Goal: Task Accomplishment & Management: Use online tool/utility

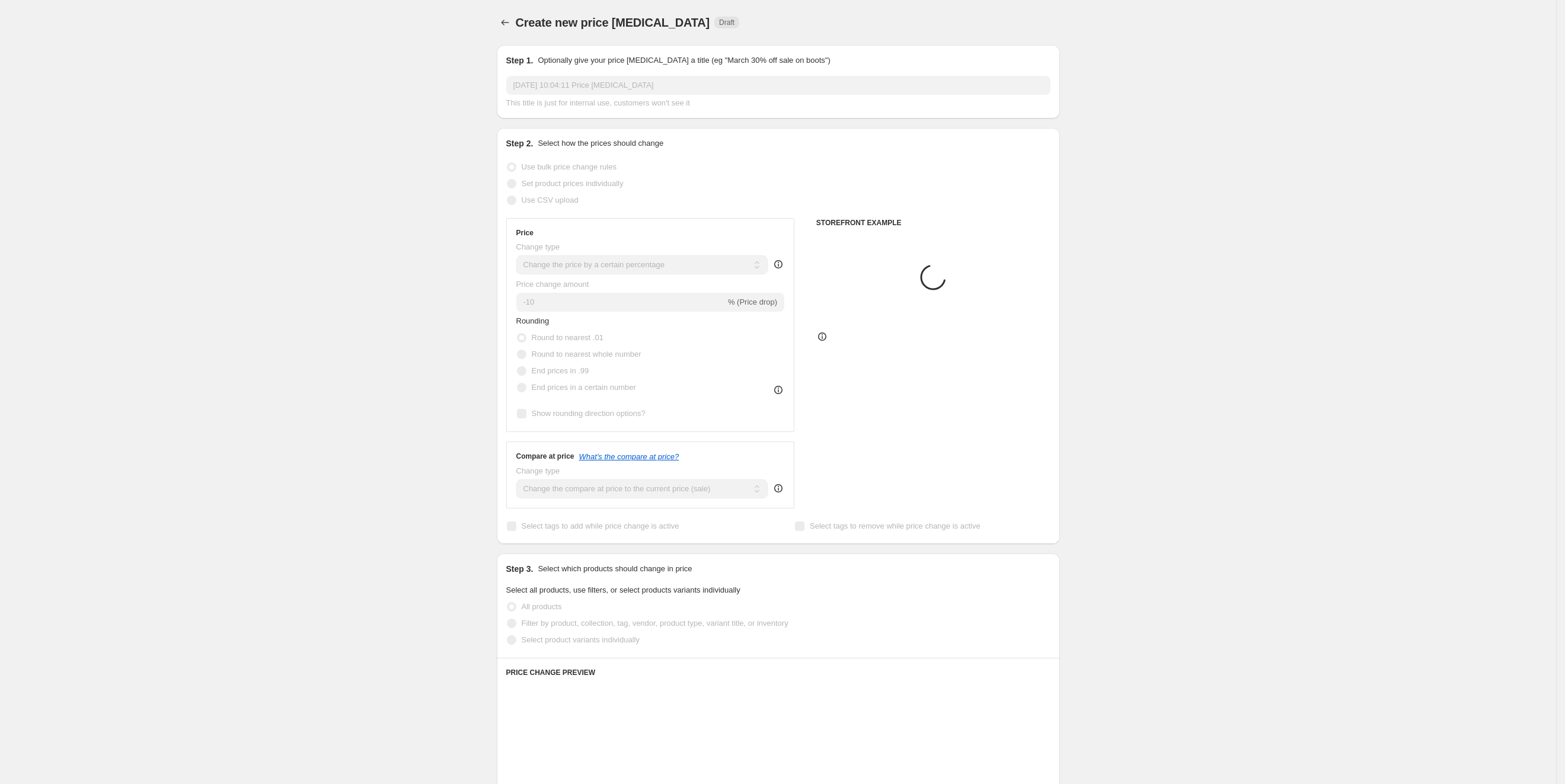
select select "percentage"
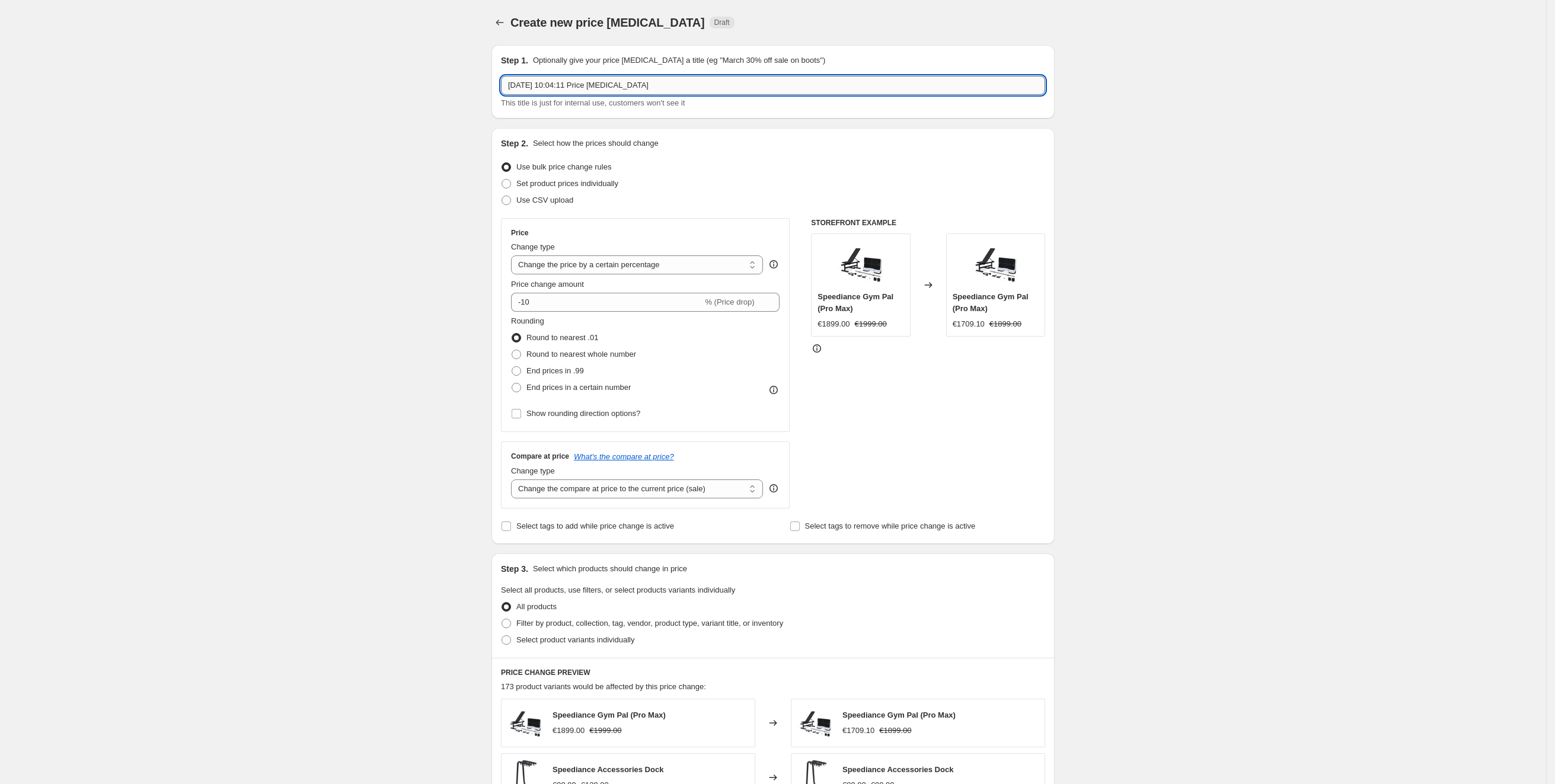
click at [709, 90] on input "[DATE] 10:04:11 Price [MEDICAL_DATA]" at bounding box center [773, 85] width 544 height 19
type input "九月正式促销（9.12-9.30）"
click at [1133, 137] on div "Create new price [MEDICAL_DATA]. This page is ready Create new price [MEDICAL_D…" at bounding box center [773, 592] width 1546 height 1185
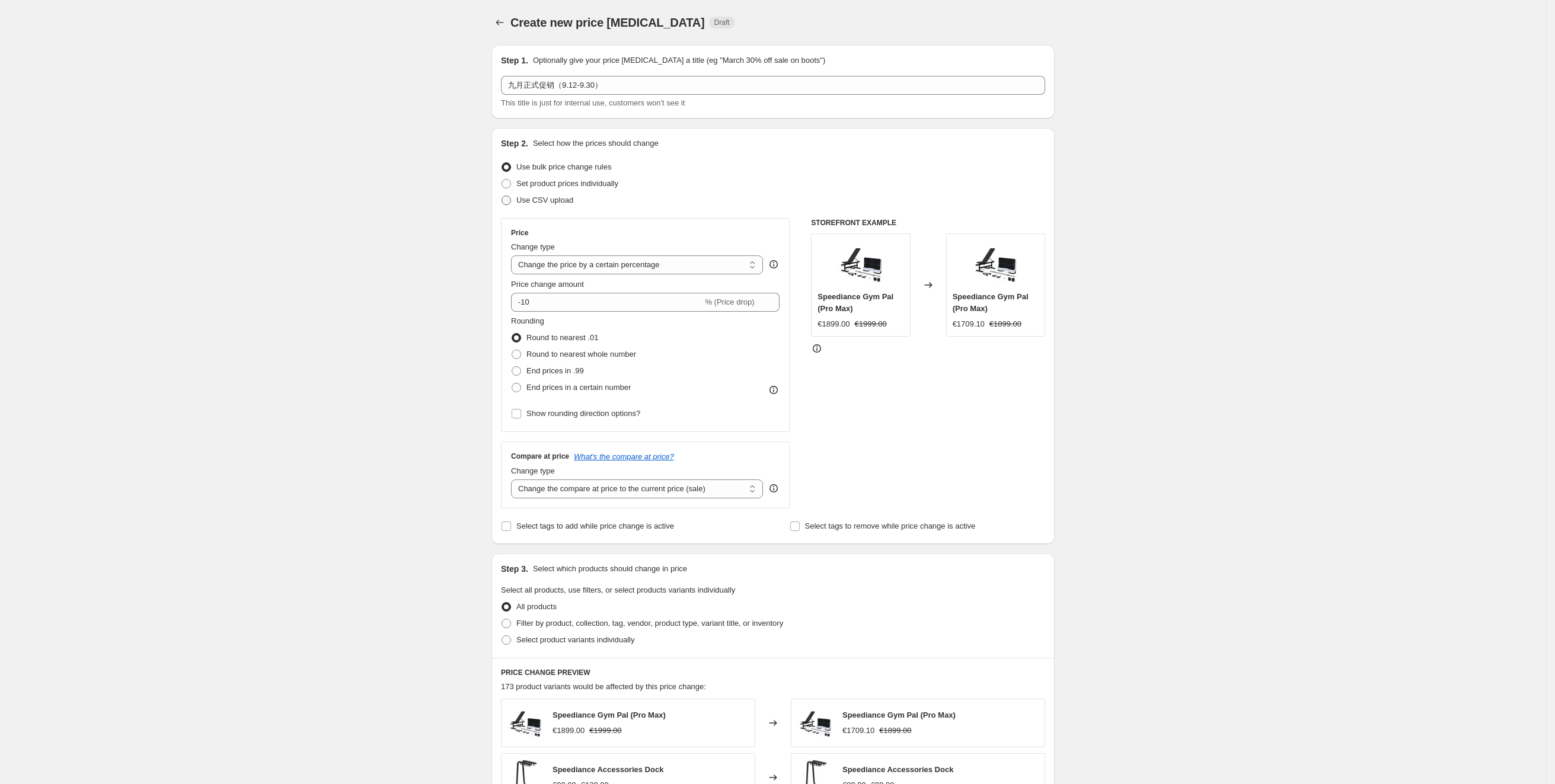
click at [559, 199] on span "Use CSV upload" at bounding box center [545, 200] width 57 height 9
click at [502, 196] on input "Use CSV upload" at bounding box center [502, 196] width 1 height 1
radio input "true"
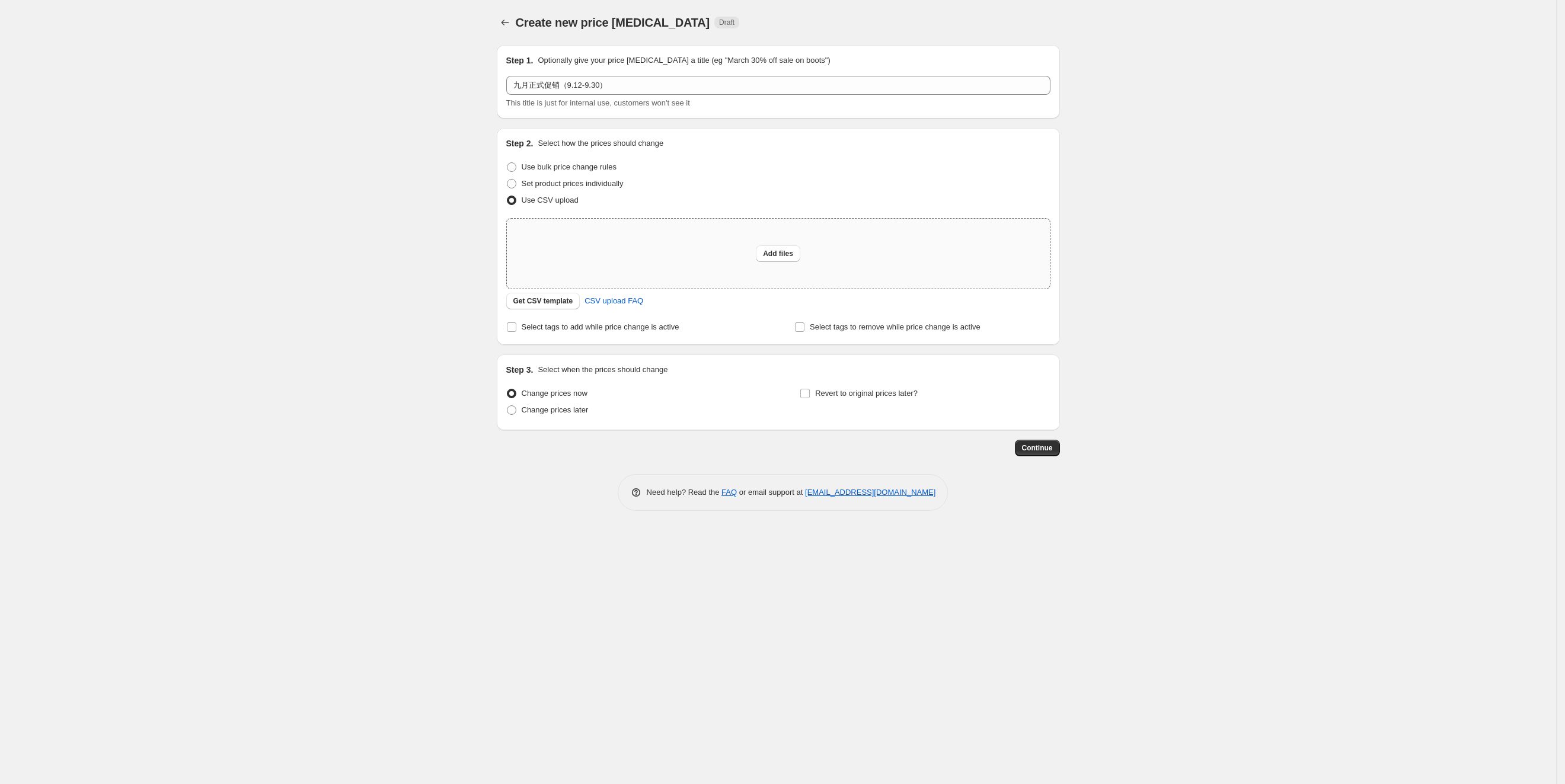
click at [697, 243] on div "Add files" at bounding box center [778, 254] width 543 height 70
type input "C:\fakepath\九月正式促销（9.12-9.30）.csv"
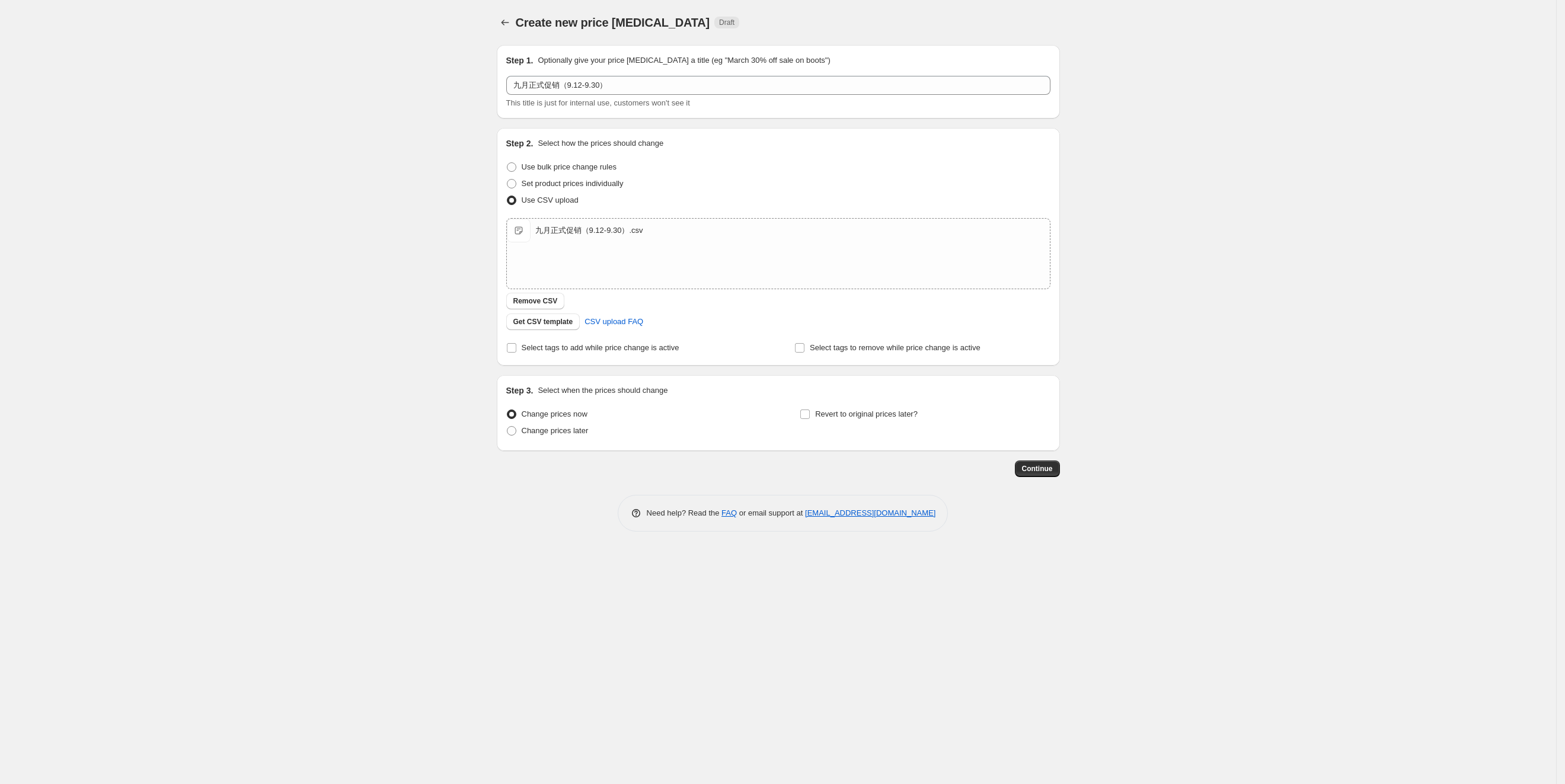
click at [1194, 365] on div "Create new price [MEDICAL_DATA]. This page is ready Create new price [MEDICAL_D…" at bounding box center [778, 392] width 1556 height 784
drag, startPoint x: 1327, startPoint y: 82, endPoint x: 1352, endPoint y: 22, distance: 65.0
click at [1327, 88] on div "Create new price [MEDICAL_DATA]. This page is ready Create new price [MEDICAL_D…" at bounding box center [778, 392] width 1556 height 784
click at [1099, 663] on div "Create new price [MEDICAL_DATA]. This page is ready Create new price [MEDICAL_D…" at bounding box center [778, 392] width 1556 height 784
click at [570, 428] on span "Change prices later" at bounding box center [555, 430] width 67 height 9
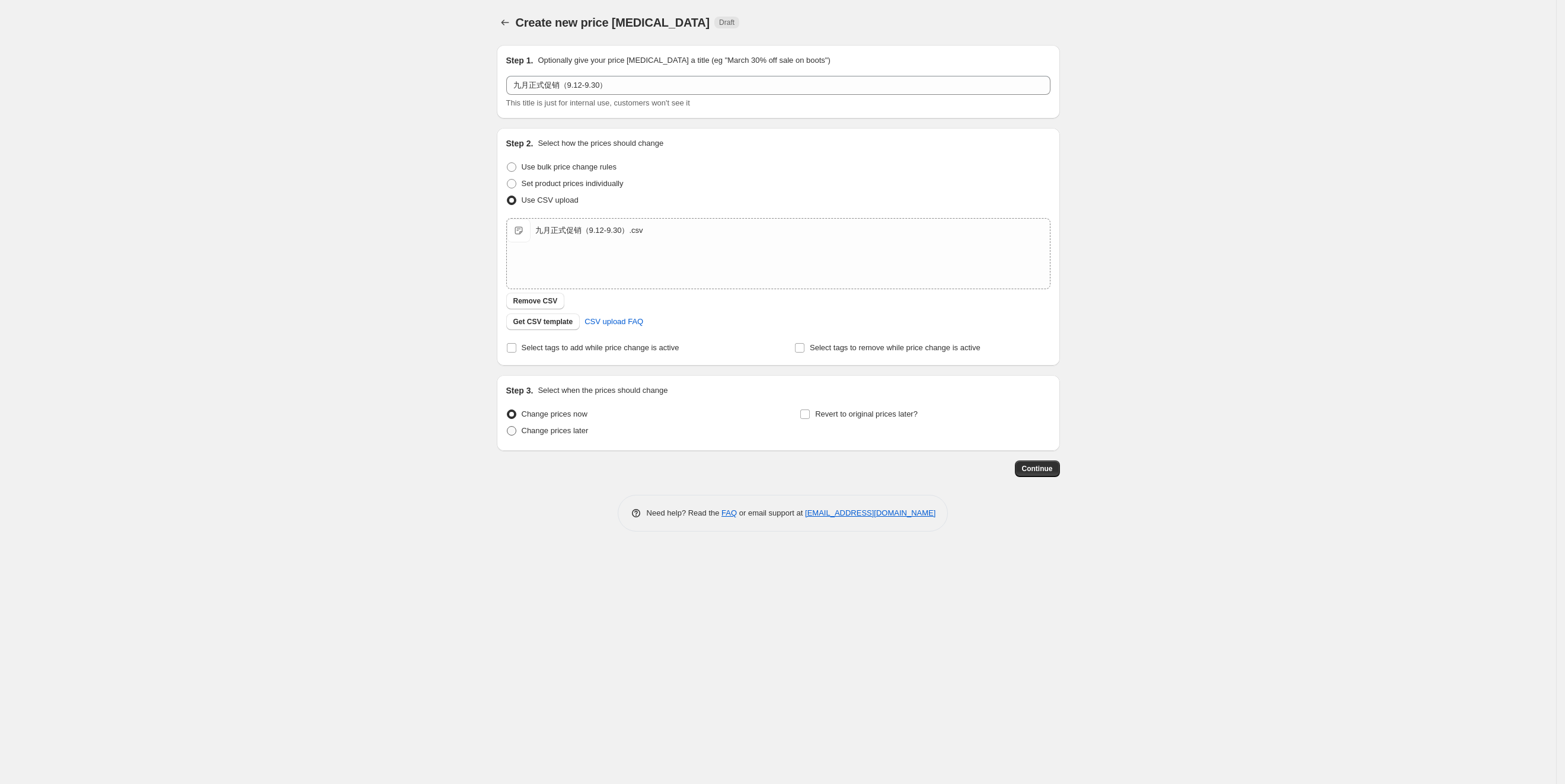
click at [508, 427] on input "Change prices later" at bounding box center [507, 426] width 1 height 1
radio input "true"
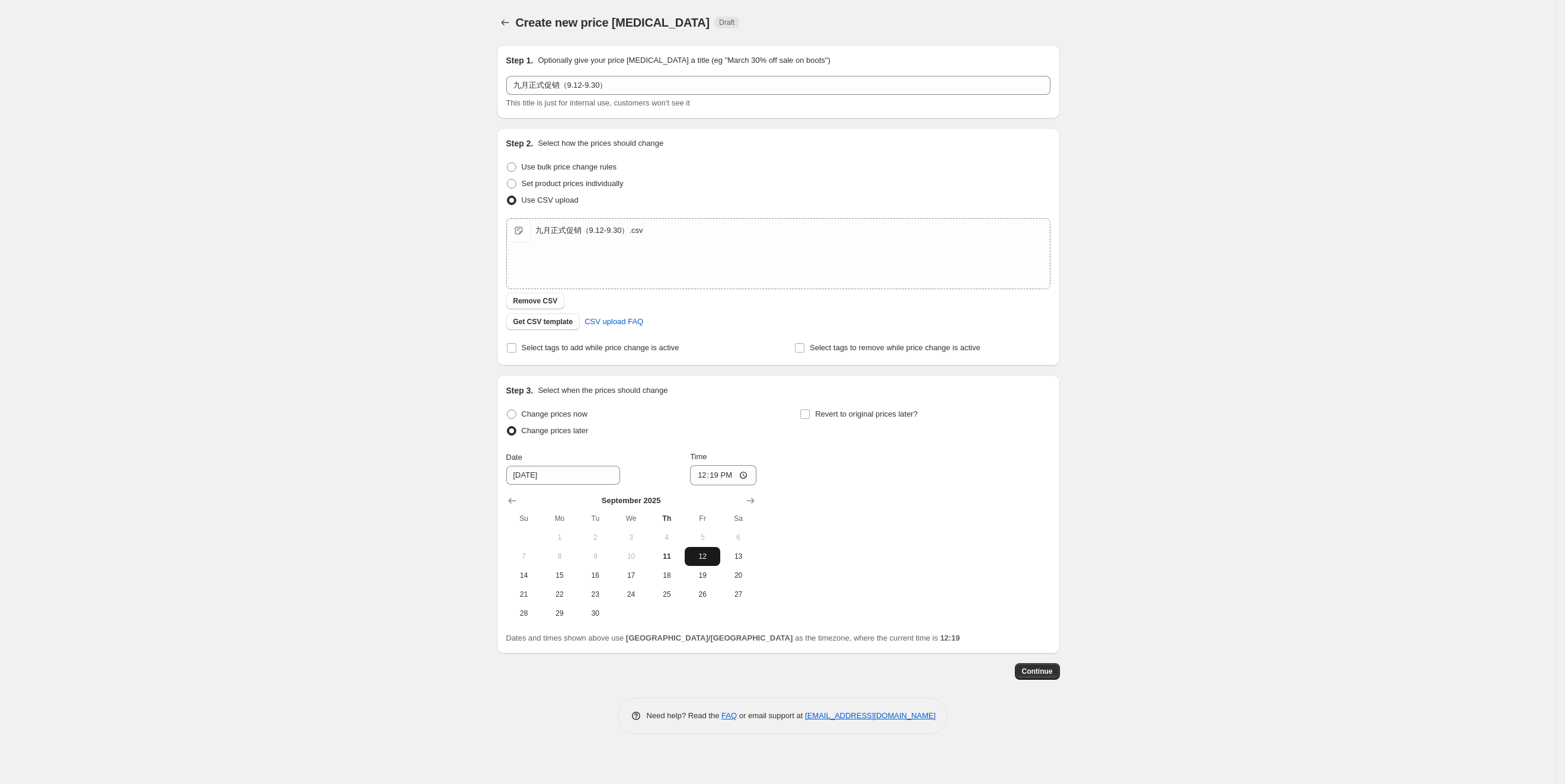
click at [701, 563] on button "12" at bounding box center [703, 556] width 36 height 19
click at [716, 477] on input "12:19" at bounding box center [723, 475] width 66 height 20
type input "00:00"
click at [938, 454] on div "Change prices now Change prices later Date [DATE] Time 00:00 [DATE] Su Mo Tu We…" at bounding box center [778, 515] width 544 height 217
click at [1189, 502] on div "Create new price [MEDICAL_DATA]. This page is ready Create new price [MEDICAL_D…" at bounding box center [778, 392] width 1556 height 784
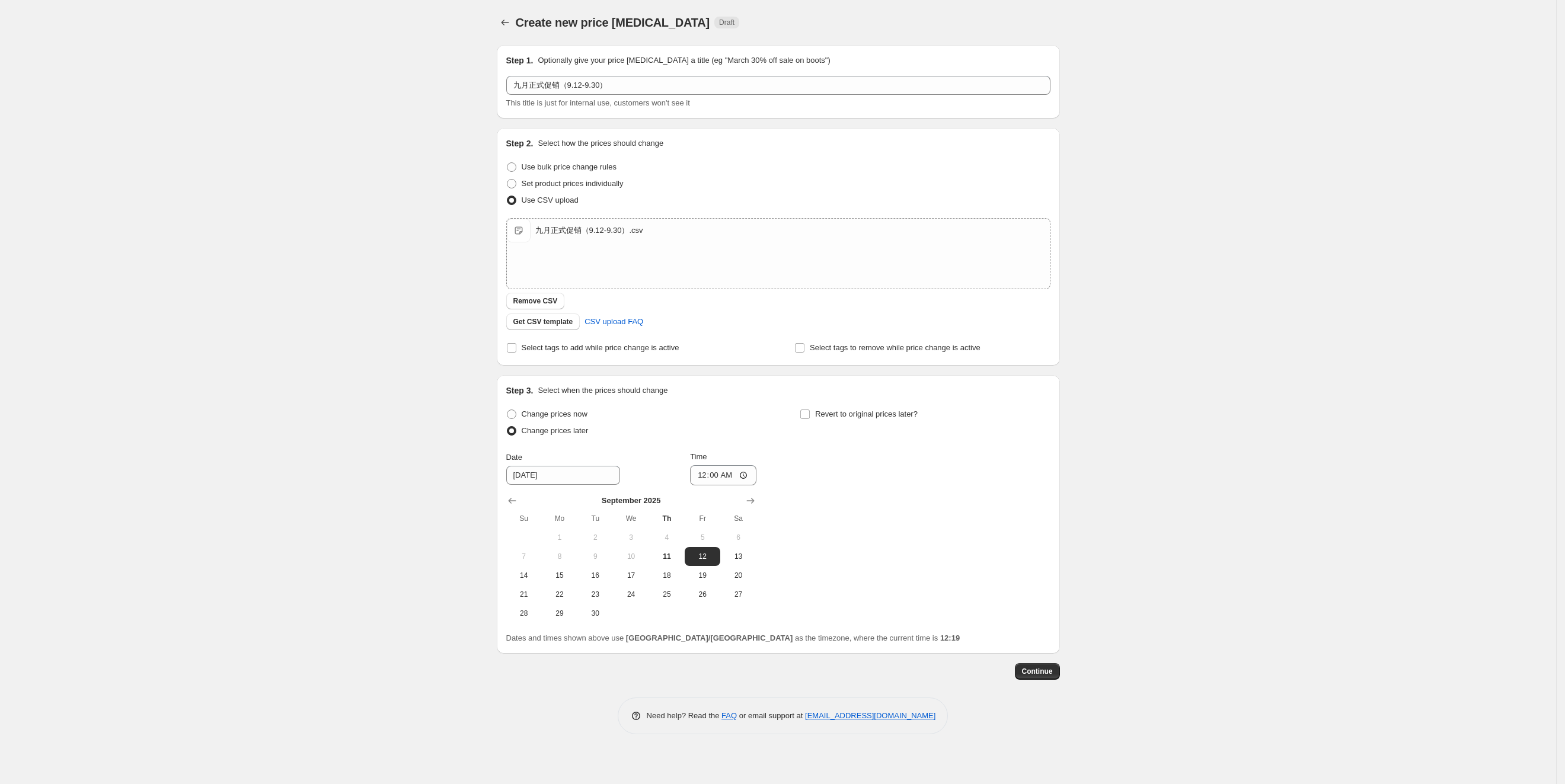
click at [1064, 91] on div "Create new price [MEDICAL_DATA]. This page is ready Create new price [MEDICAL_D…" at bounding box center [778, 376] width 592 height 752
click at [1016, 480] on div "Change prices now Change prices later Date [DATE] Time 00:00 [DATE] Su Mo Tu We…" at bounding box center [778, 515] width 544 height 217
click at [1070, 523] on div "Create new price [MEDICAL_DATA]. This page is ready Create new price [MEDICAL_D…" at bounding box center [778, 376] width 592 height 752
click at [1040, 667] on span "Continue" at bounding box center [1037, 671] width 31 height 10
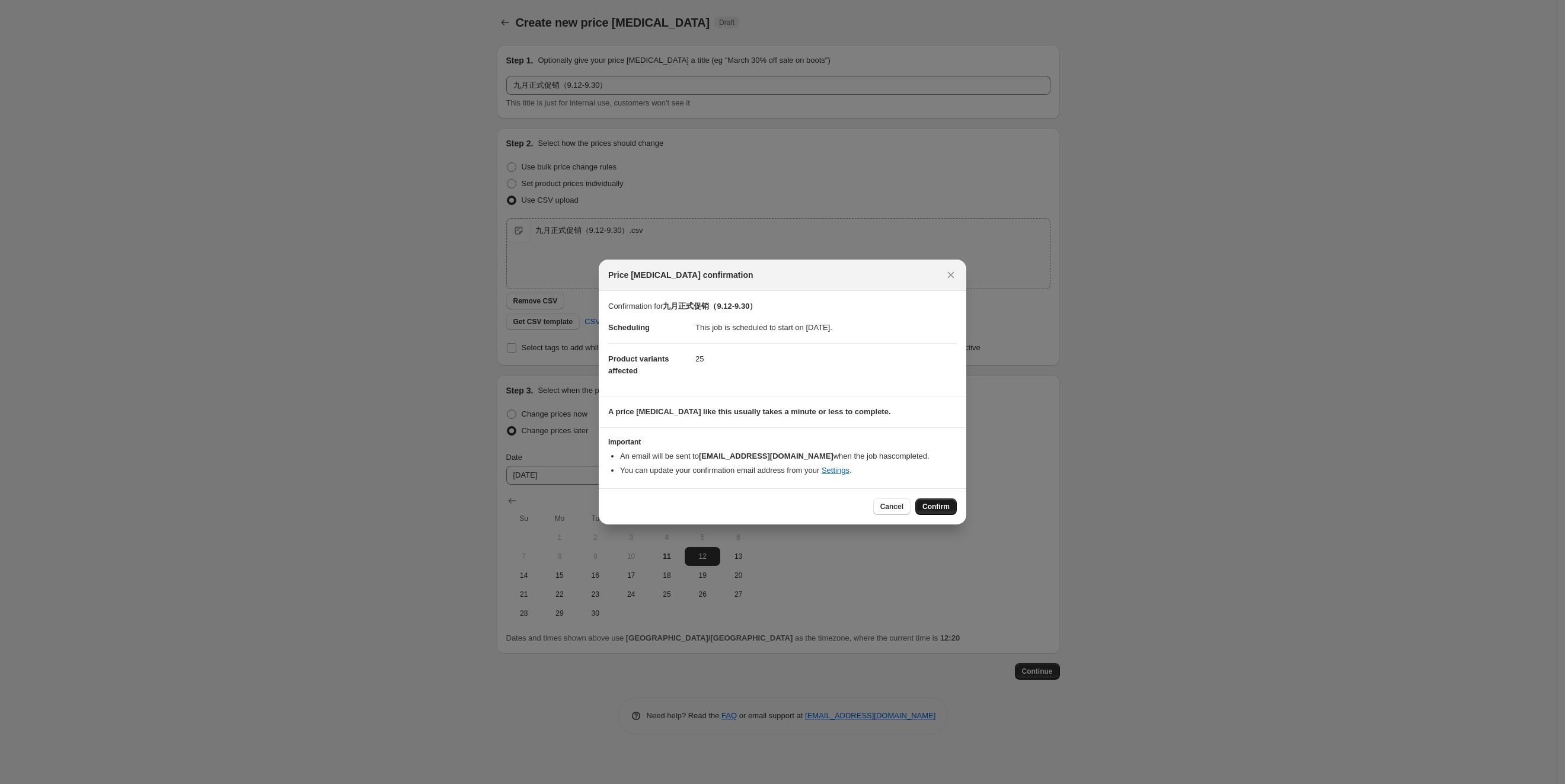
click at [942, 515] on button "Confirm" at bounding box center [936, 507] width 42 height 16
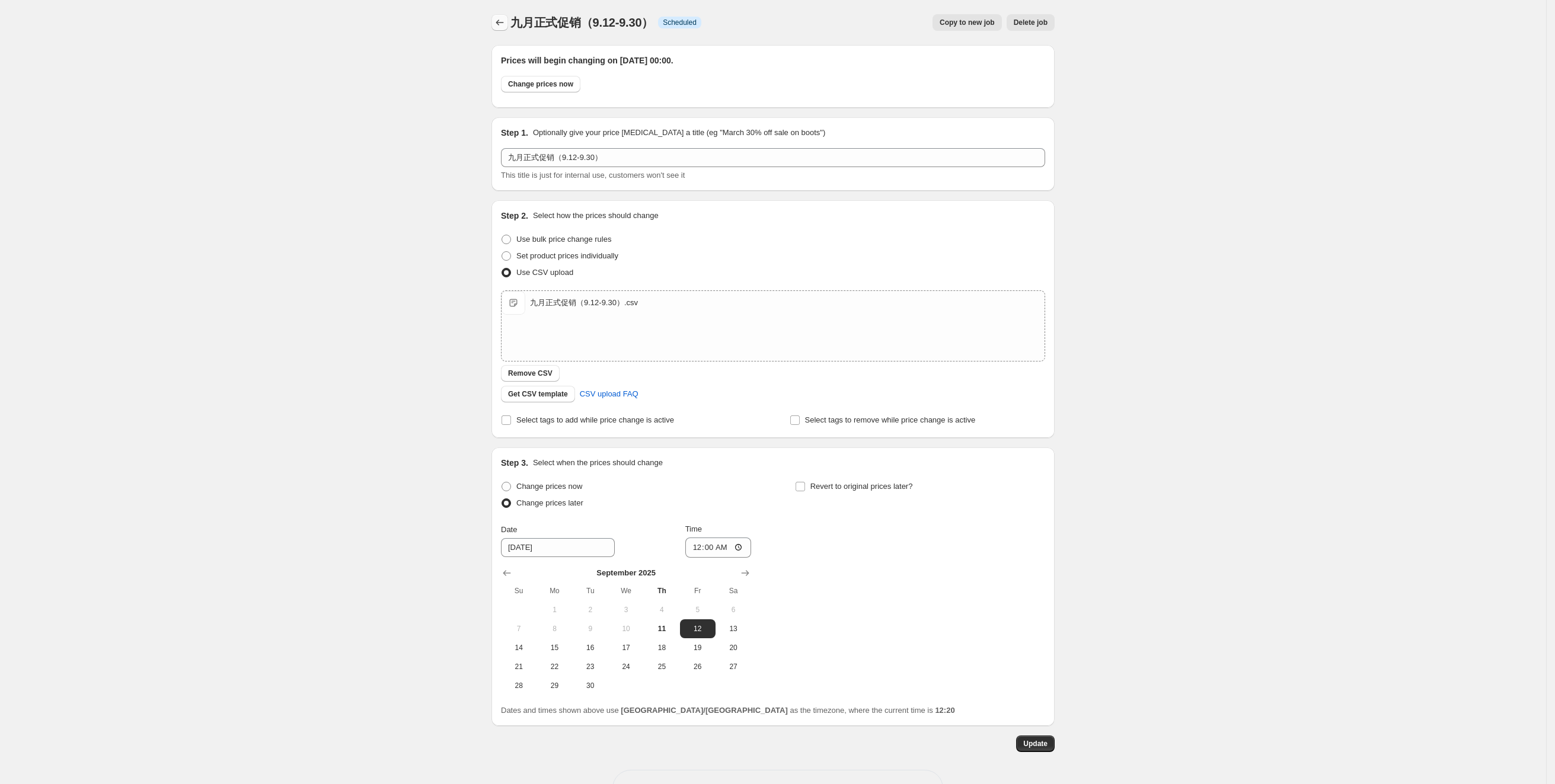
click at [503, 16] on icon "Price change jobs" at bounding box center [499, 22] width 12 height 12
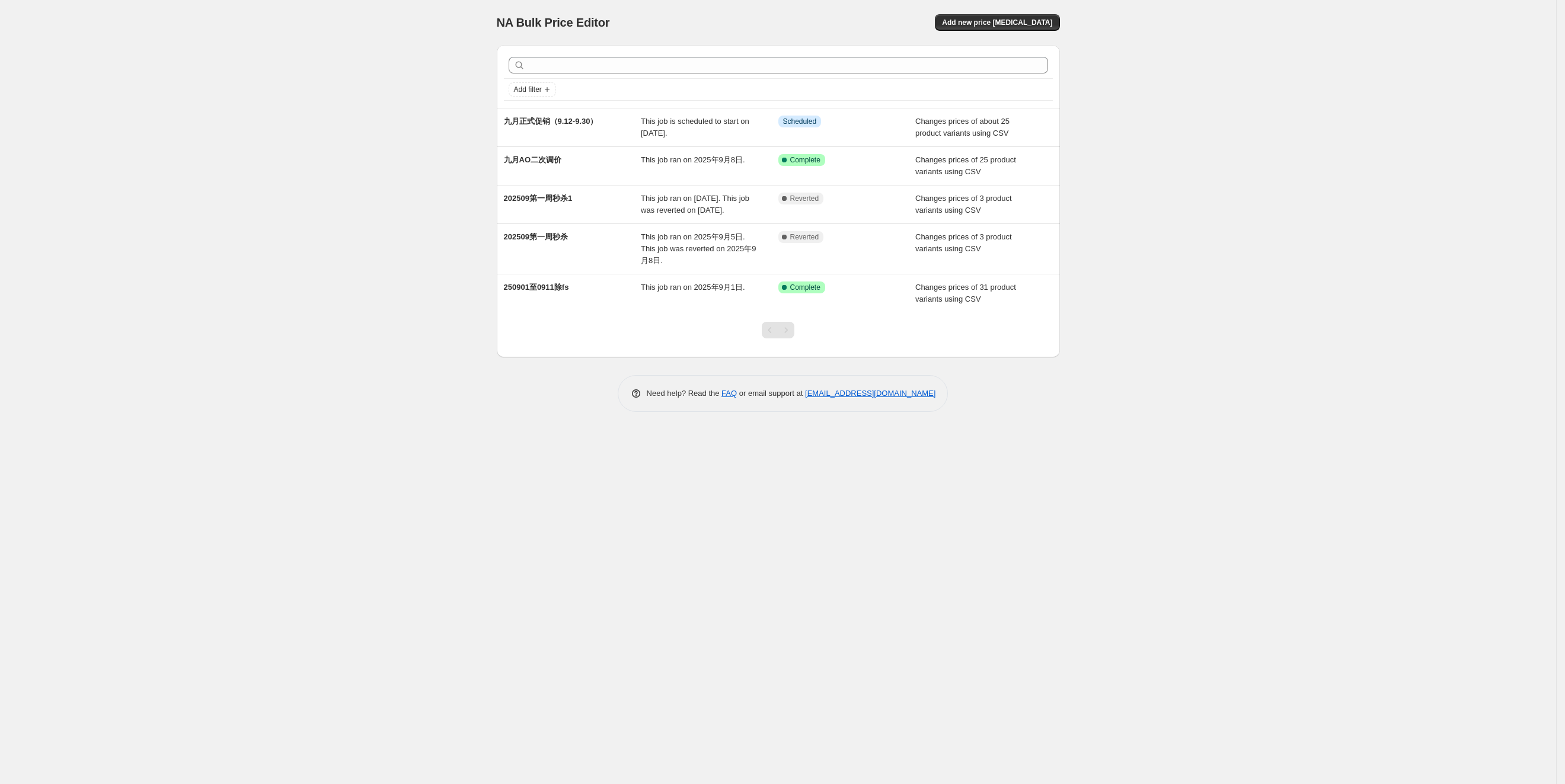
click at [351, 83] on div "NA Bulk Price Editor. This page is ready NA Bulk Price Editor Add new price [ME…" at bounding box center [778, 392] width 1556 height 784
drag, startPoint x: 183, startPoint y: 202, endPoint x: 188, endPoint y: 196, distance: 7.8
click at [183, 202] on div "NA Bulk Price Editor. This page is ready NA Bulk Price Editor Add new price [ME…" at bounding box center [778, 392] width 1556 height 784
